Goal: Task Accomplishment & Management: Manage account settings

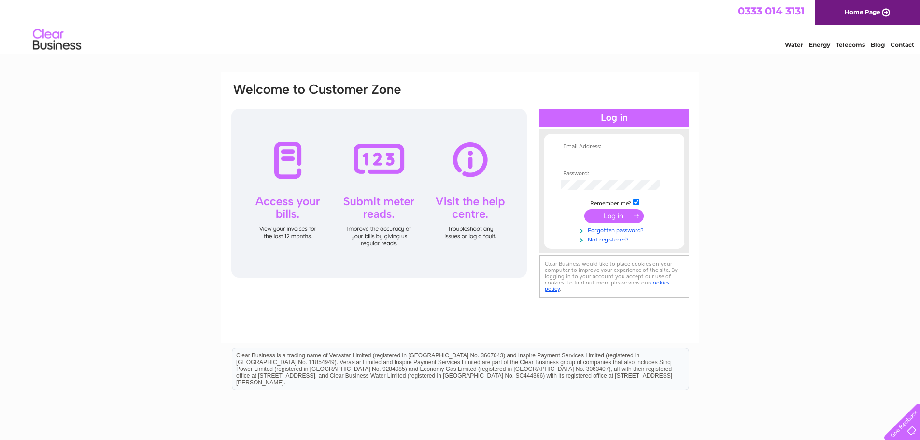
type input "tony@mosshouses.co.uk"
click at [289, 199] on div at bounding box center [379, 193] width 296 height 169
click at [284, 166] on div at bounding box center [379, 193] width 296 height 169
click at [288, 156] on div at bounding box center [379, 193] width 296 height 169
click at [271, 236] on div at bounding box center [379, 193] width 296 height 169
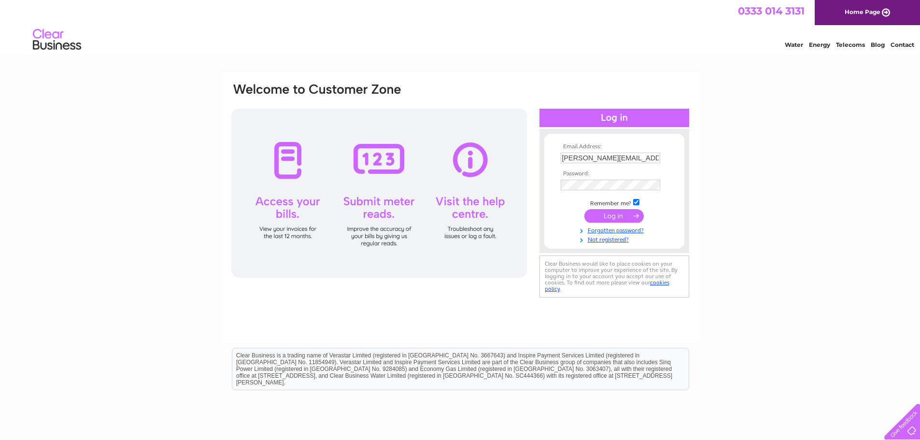
click at [285, 214] on div at bounding box center [379, 193] width 296 height 169
click at [603, 213] on input "submit" at bounding box center [613, 216] width 59 height 14
click at [599, 218] on input "submit" at bounding box center [613, 216] width 59 height 14
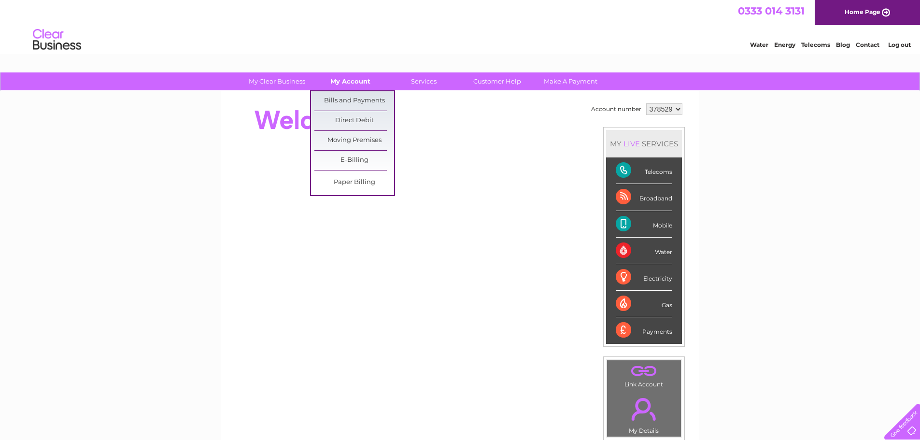
click at [344, 81] on link "My Account" at bounding box center [351, 81] width 80 height 18
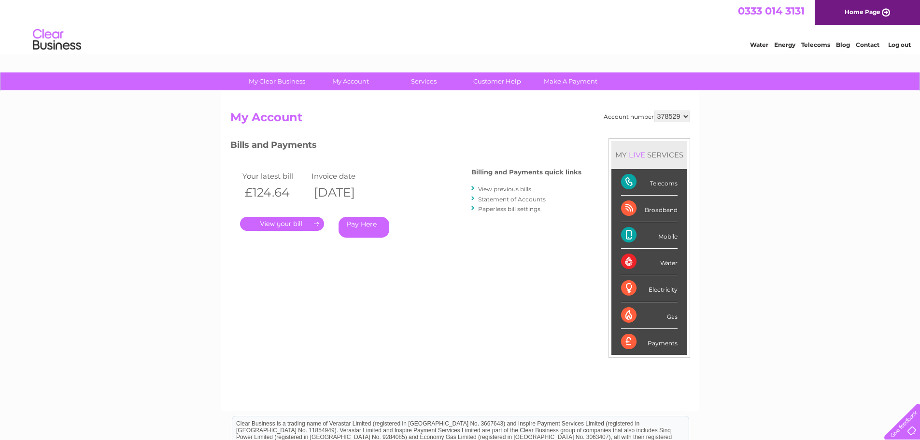
click at [270, 224] on link "." at bounding box center [282, 224] width 84 height 14
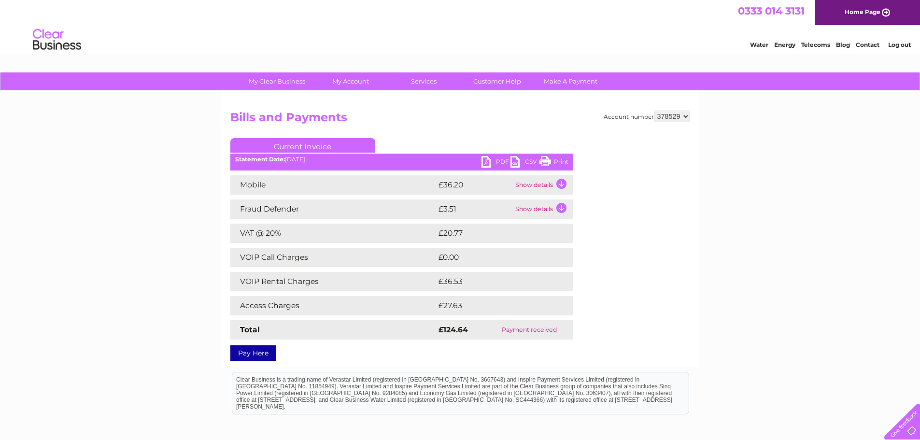
drag, startPoint x: 552, startPoint y: 163, endPoint x: 711, endPoint y: 14, distance: 218.4
click at [552, 163] on link "Print" at bounding box center [554, 163] width 29 height 14
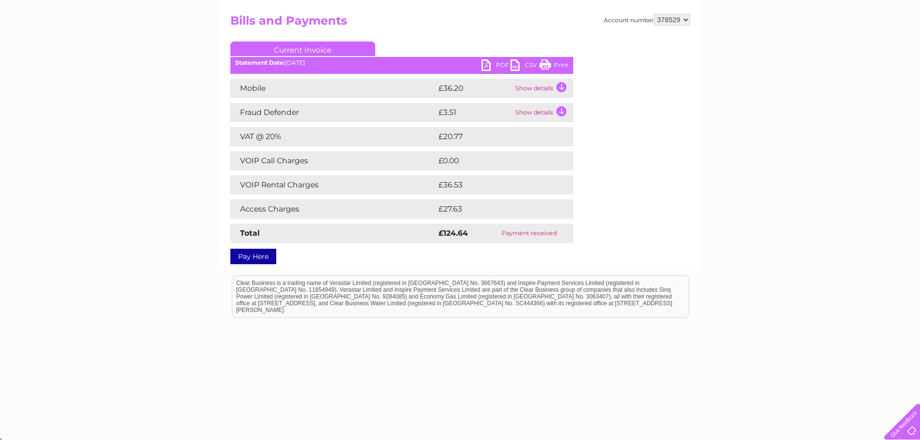
scroll to position [99, 0]
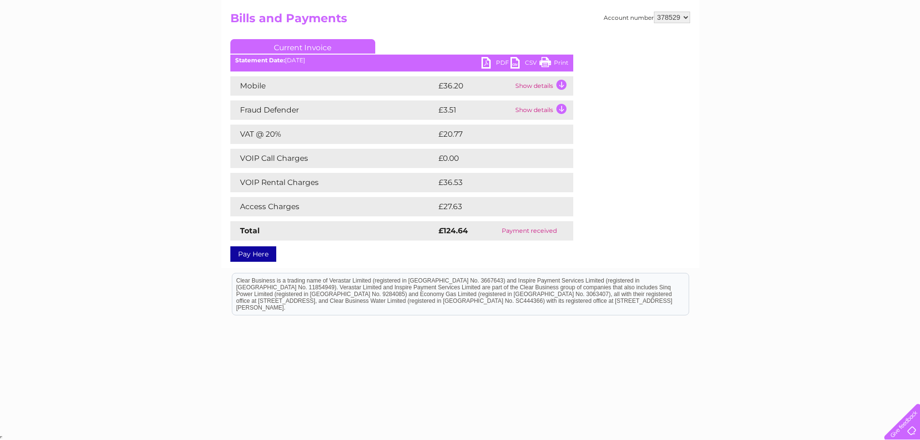
click at [374, 86] on td "Mobile" at bounding box center [333, 85] width 206 height 19
click at [527, 90] on td "Show details" at bounding box center [543, 85] width 60 height 19
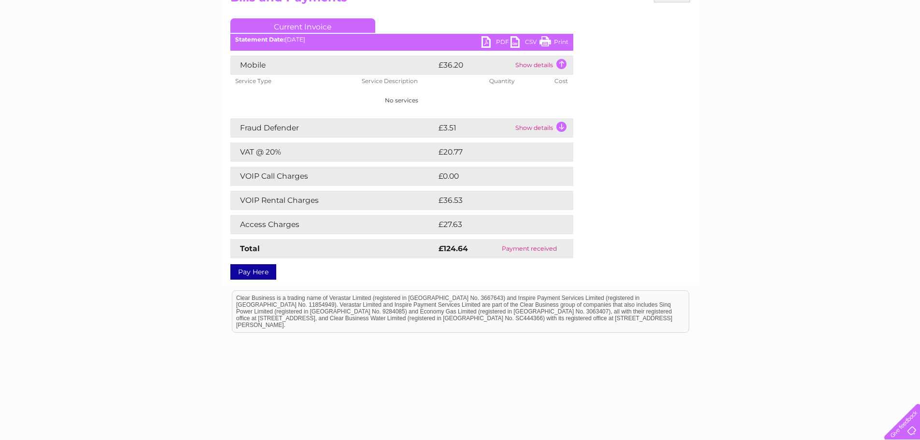
scroll to position [138, 0]
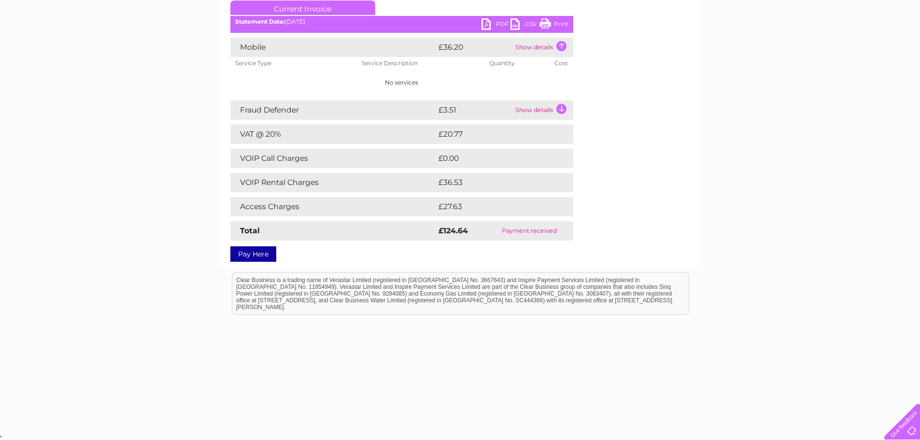
click at [539, 44] on td "Show details" at bounding box center [543, 47] width 60 height 19
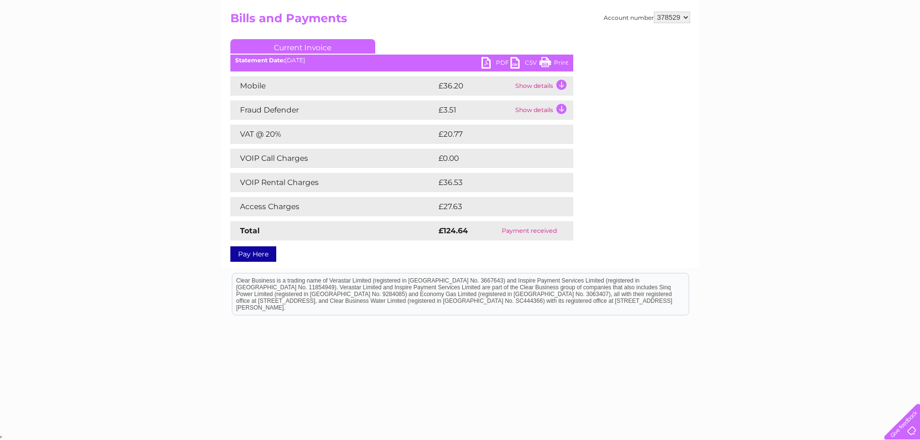
click at [534, 86] on td "Show details" at bounding box center [543, 85] width 60 height 19
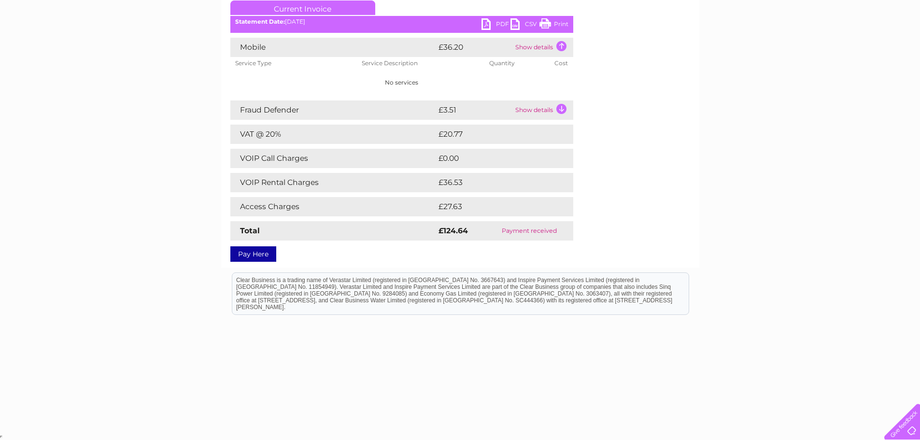
click at [518, 45] on td "Show details" at bounding box center [543, 47] width 60 height 19
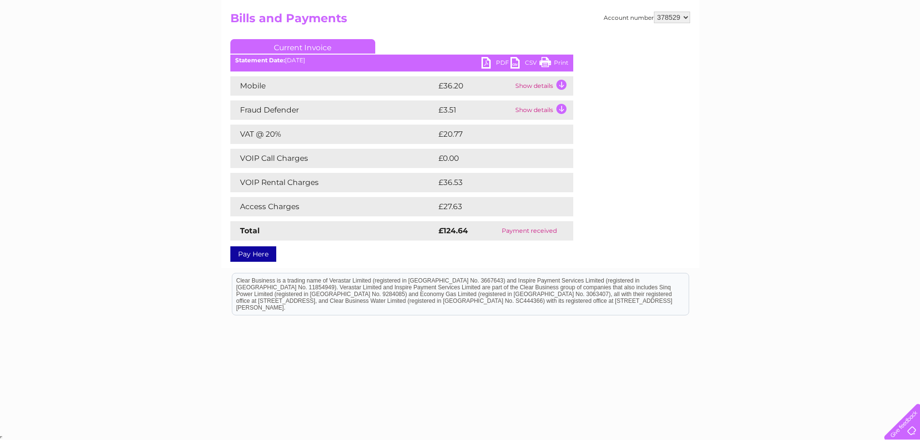
drag, startPoint x: 549, startPoint y: 65, endPoint x: 721, endPoint y: 112, distance: 178.7
click at [549, 65] on link "Print" at bounding box center [554, 64] width 29 height 14
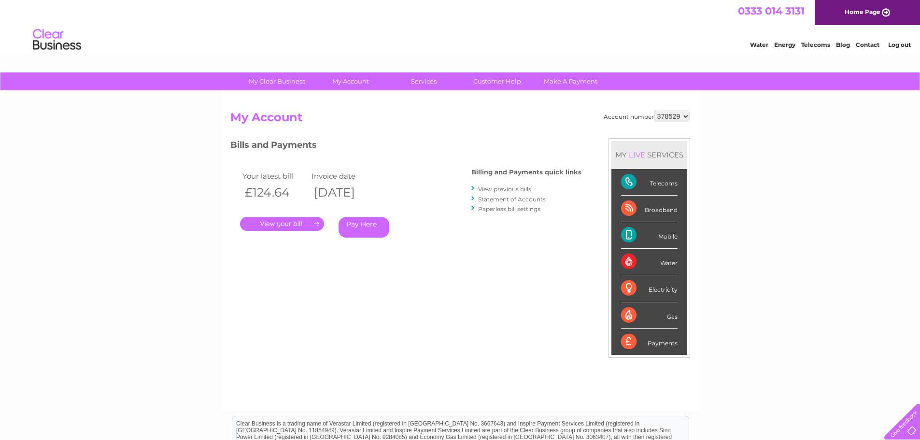
click at [499, 200] on link "Statement of Accounts" at bounding box center [512, 199] width 68 height 7
